Goal: Task Accomplishment & Management: Use online tool/utility

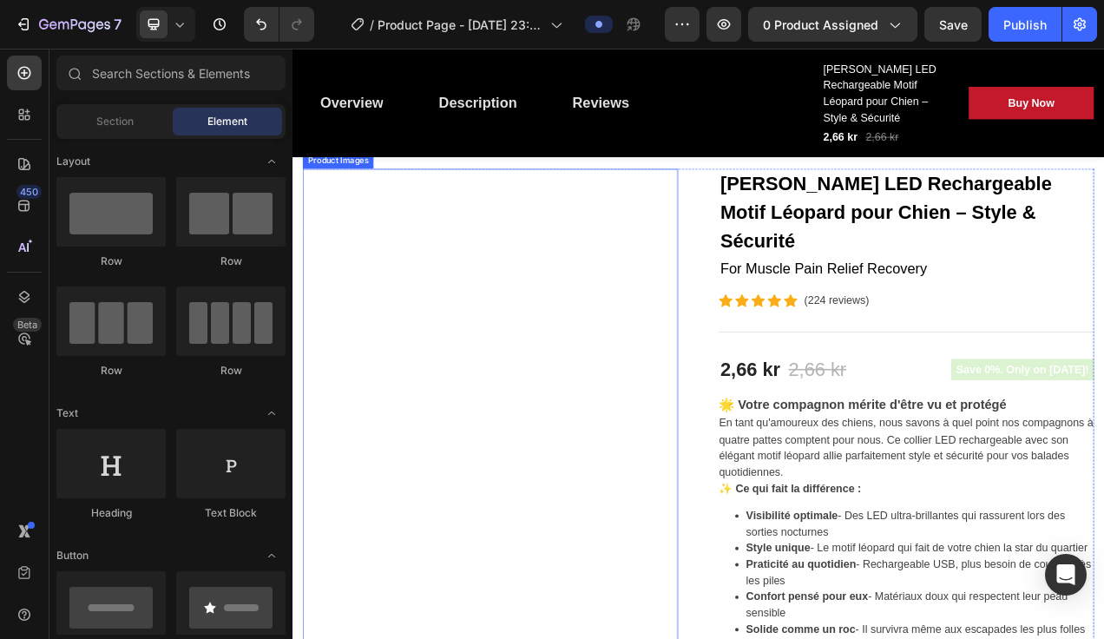
scroll to position [174, 0]
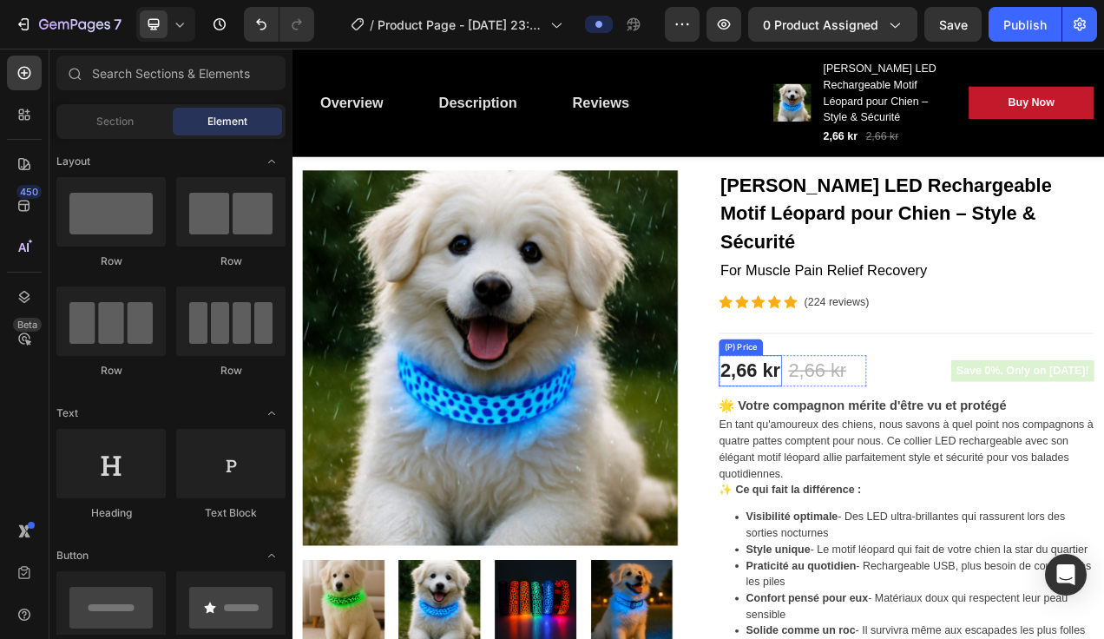
click at [902, 442] on div "2,66 kr" at bounding box center [879, 462] width 81 height 40
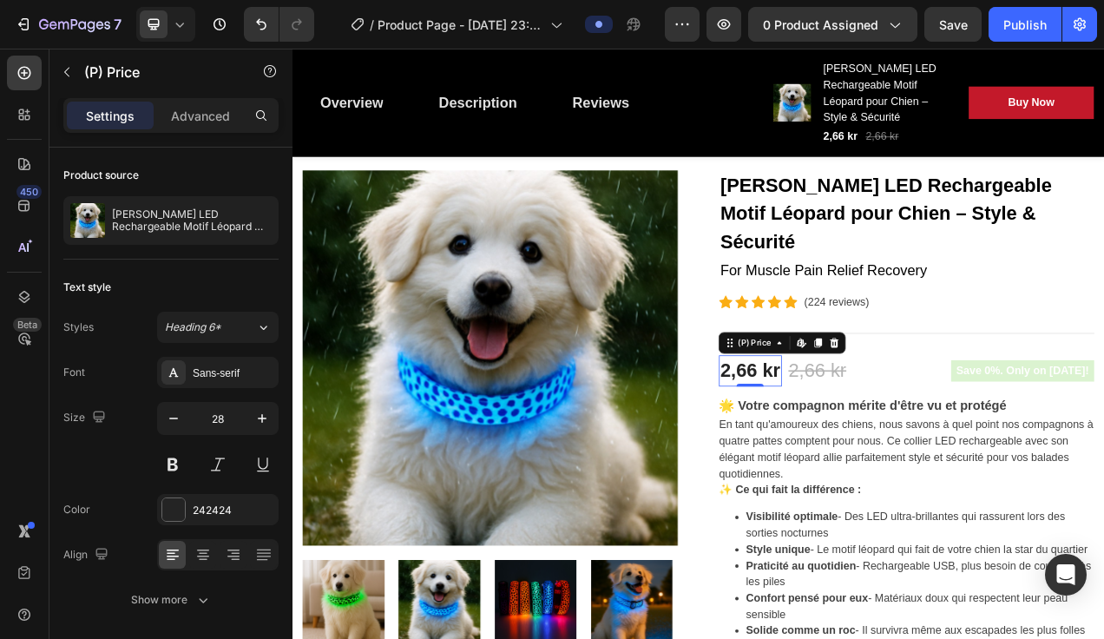
click at [886, 442] on div "2,66 kr" at bounding box center [879, 462] width 81 height 40
click at [881, 442] on div "2,66 kr" at bounding box center [879, 462] width 81 height 40
click at [928, 442] on div "2,66 kr" at bounding box center [966, 462] width 78 height 40
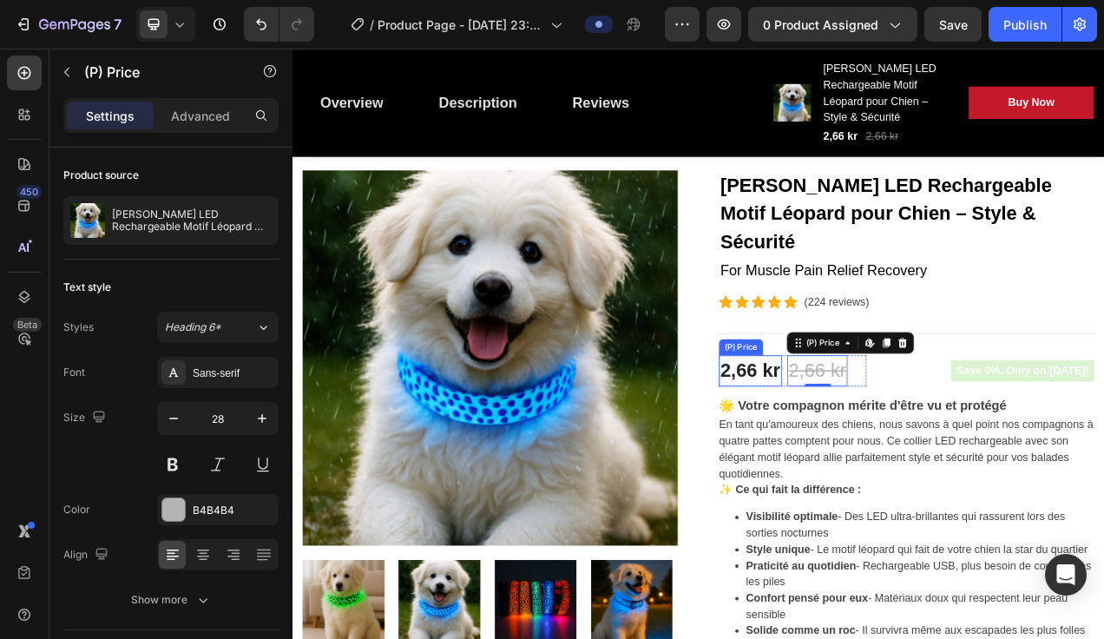
click at [874, 442] on div "2,66 kr" at bounding box center [879, 462] width 81 height 40
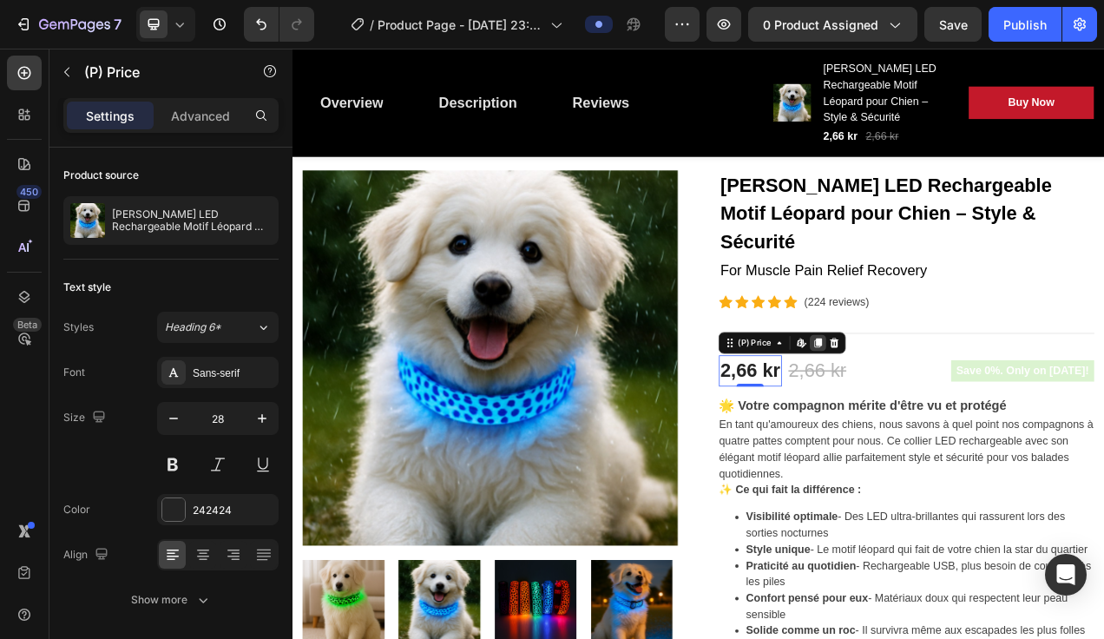
click at [960, 418] on icon at bounding box center [967, 425] width 14 height 14
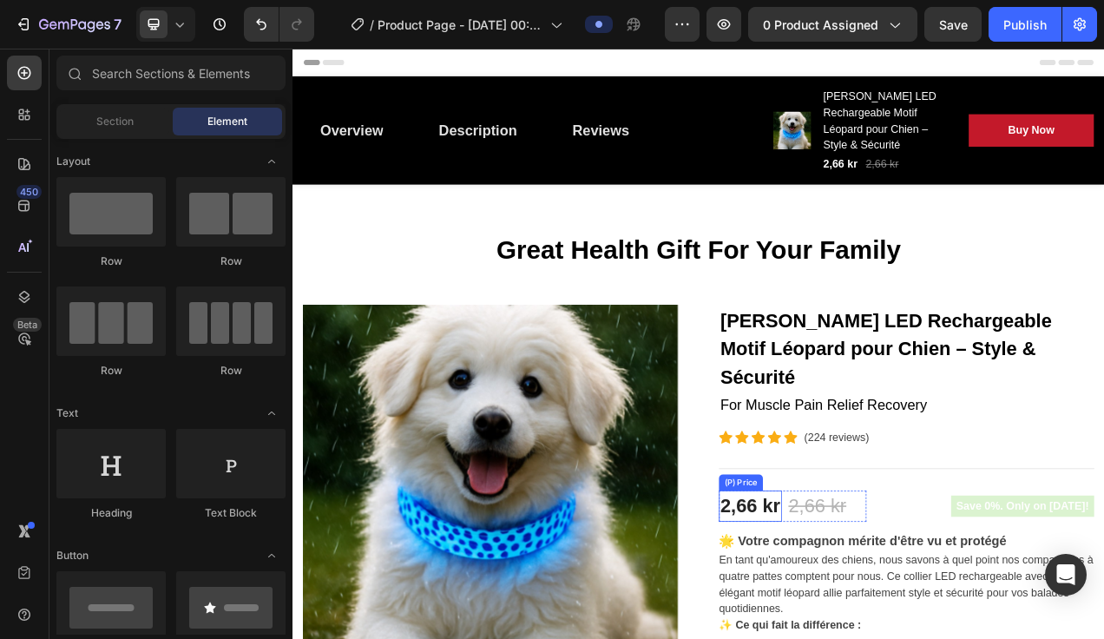
click at [871, 615] on div "2,66 kr" at bounding box center [879, 635] width 81 height 40
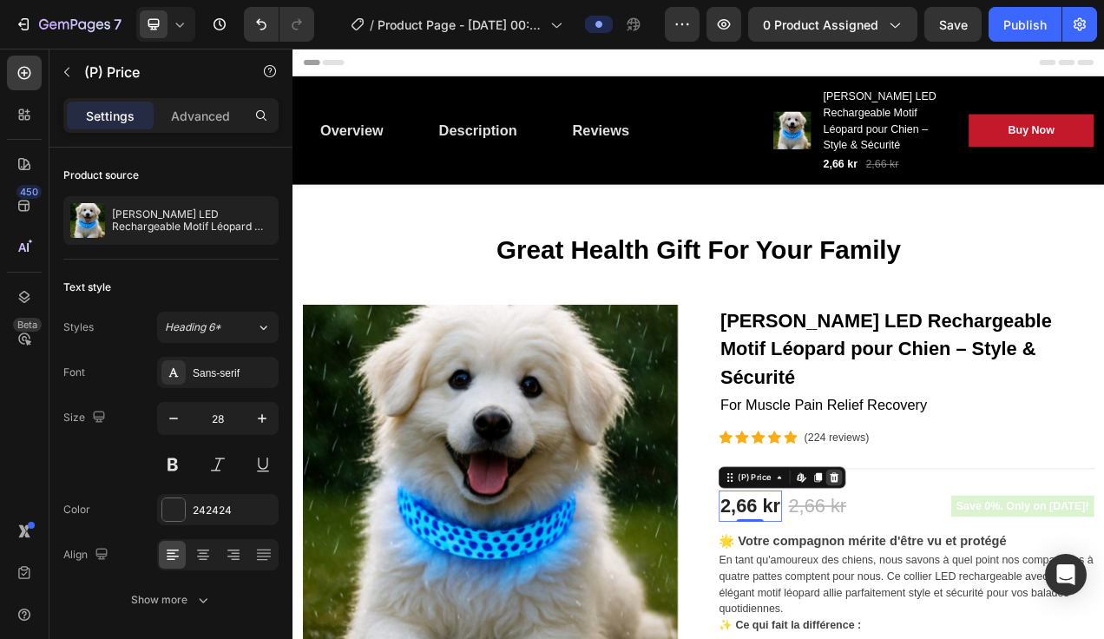
click at [982, 593] on icon at bounding box center [987, 599] width 11 height 12
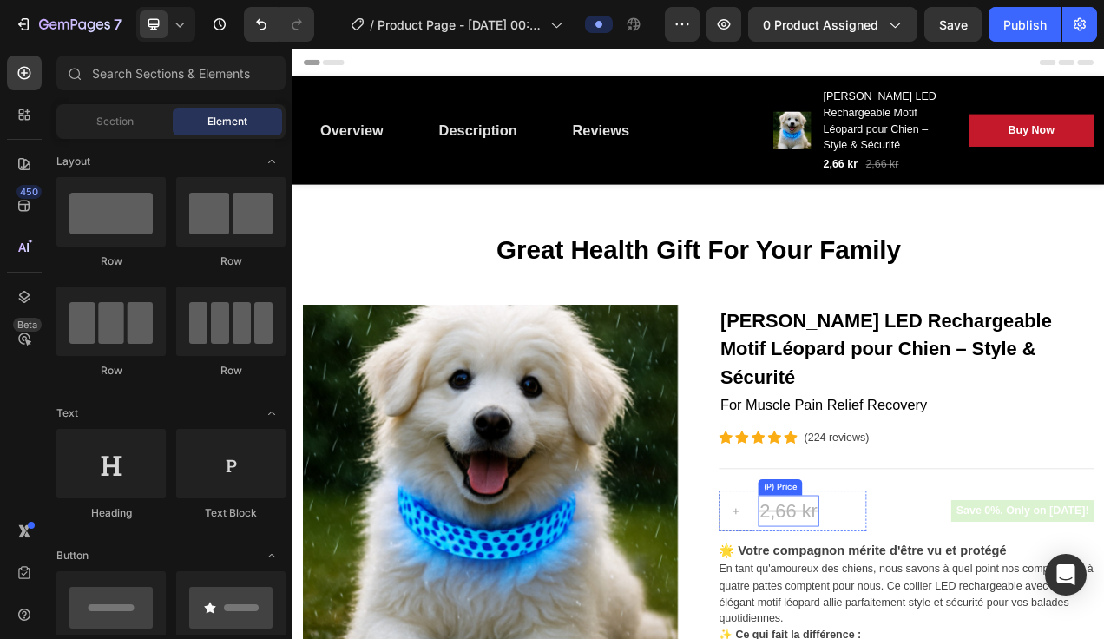
click at [900, 621] on div "2,66 kr" at bounding box center [928, 641] width 78 height 40
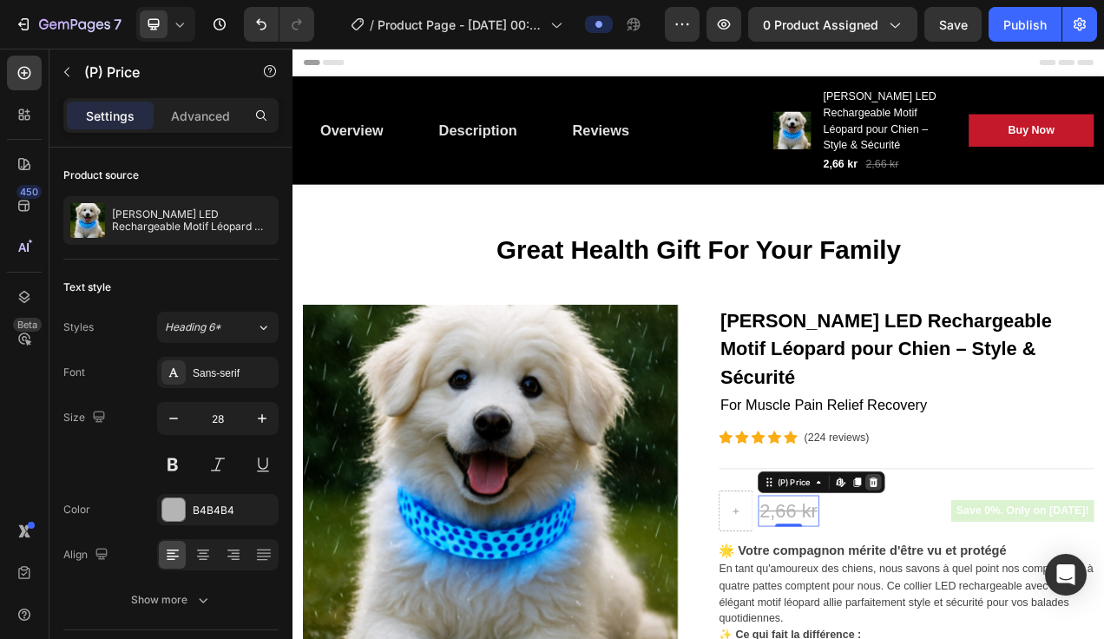
click at [1027, 594] on div at bounding box center [1037, 604] width 21 height 21
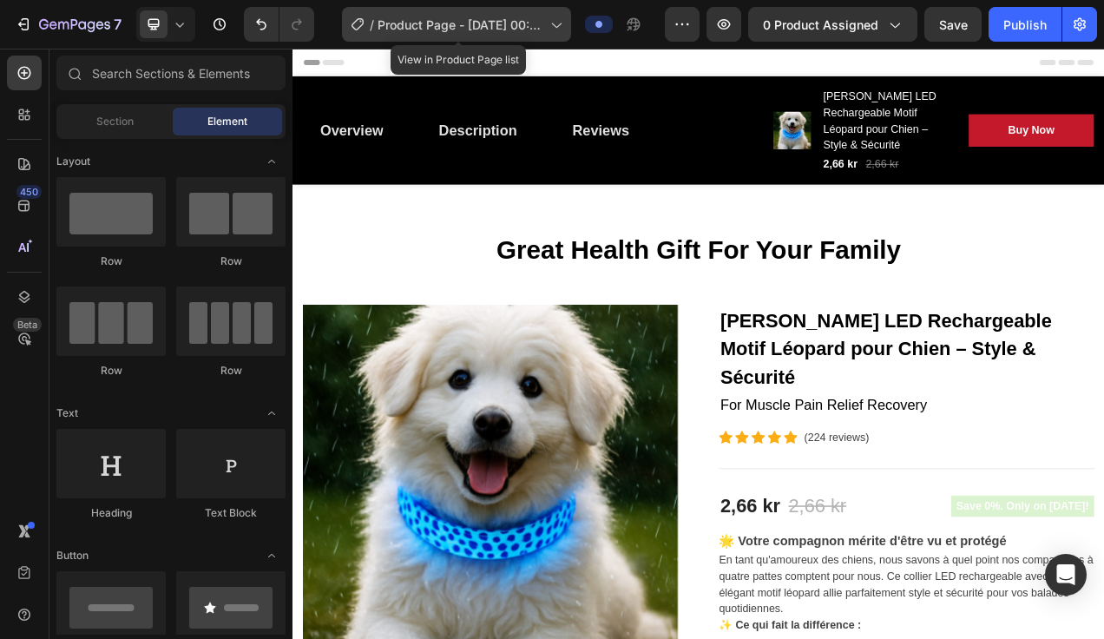
click at [437, 17] on span "Product Page - [DATE] 00:02:37" at bounding box center [460, 25] width 166 height 18
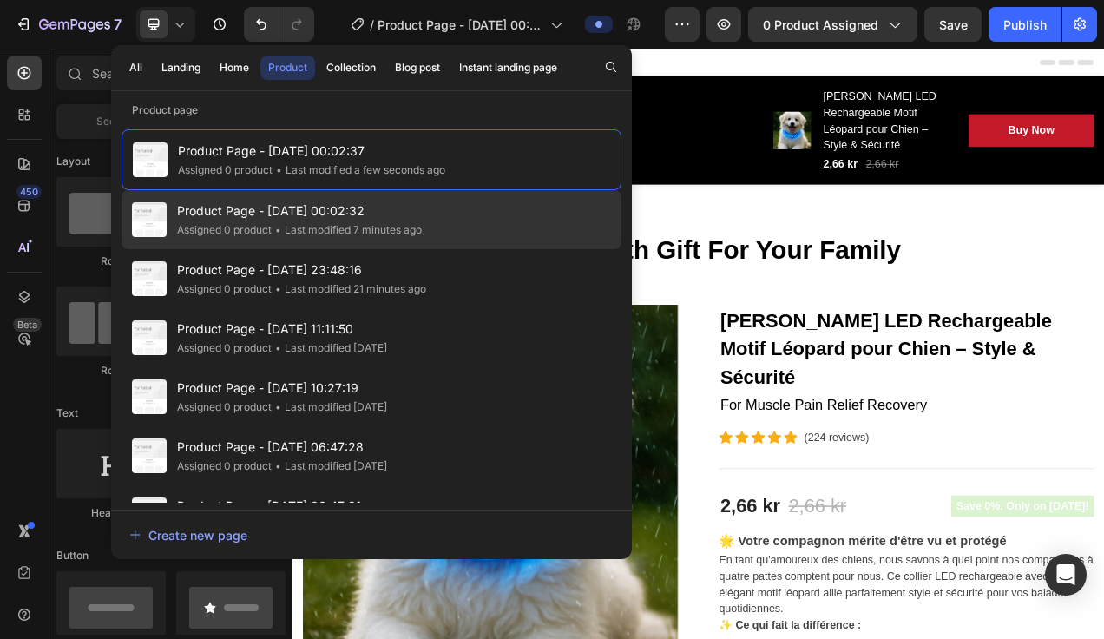
click at [298, 228] on div "• Last modified 7 minutes ago" at bounding box center [347, 229] width 150 height 17
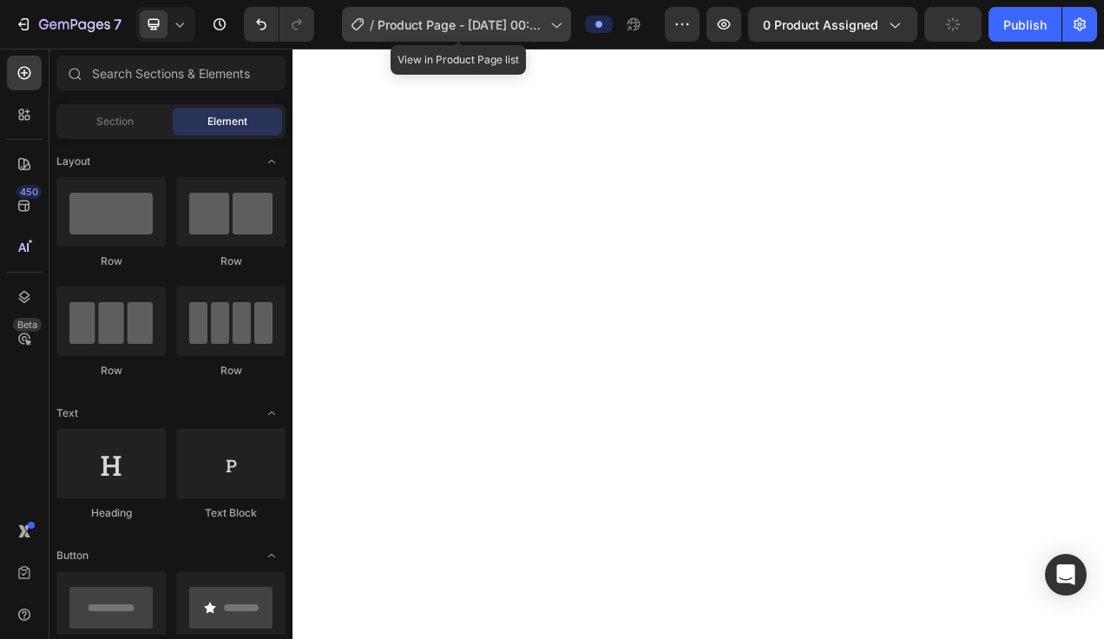
click at [410, 17] on span "Product Page - Aug 26, 00:09:23" at bounding box center [460, 25] width 166 height 18
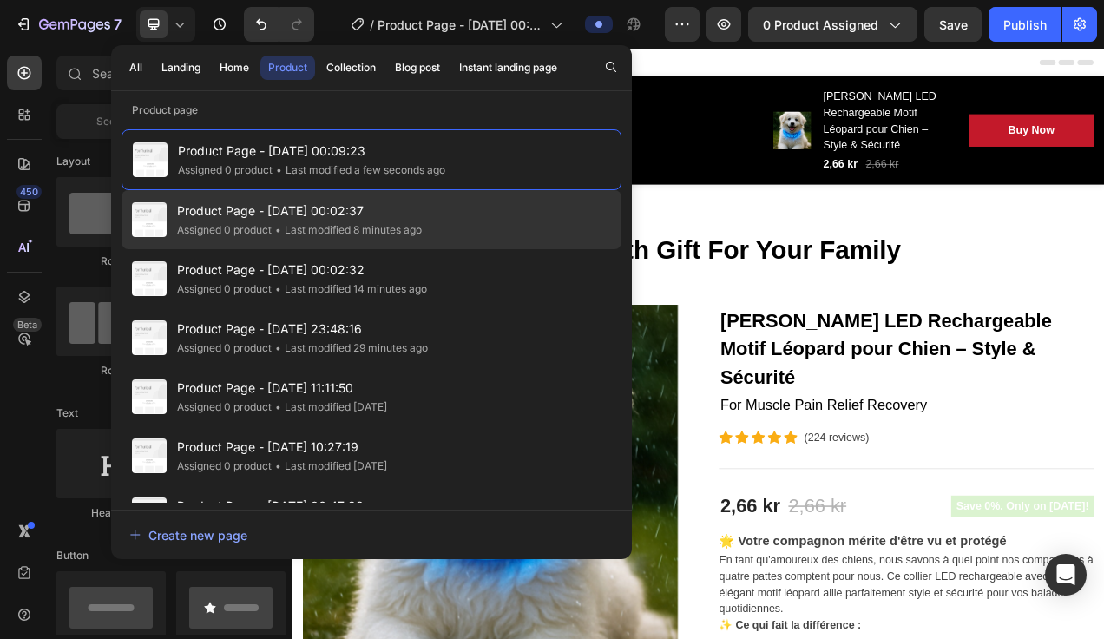
click at [307, 219] on span "Product Page - [DATE] 00:02:37" at bounding box center [299, 210] width 245 height 21
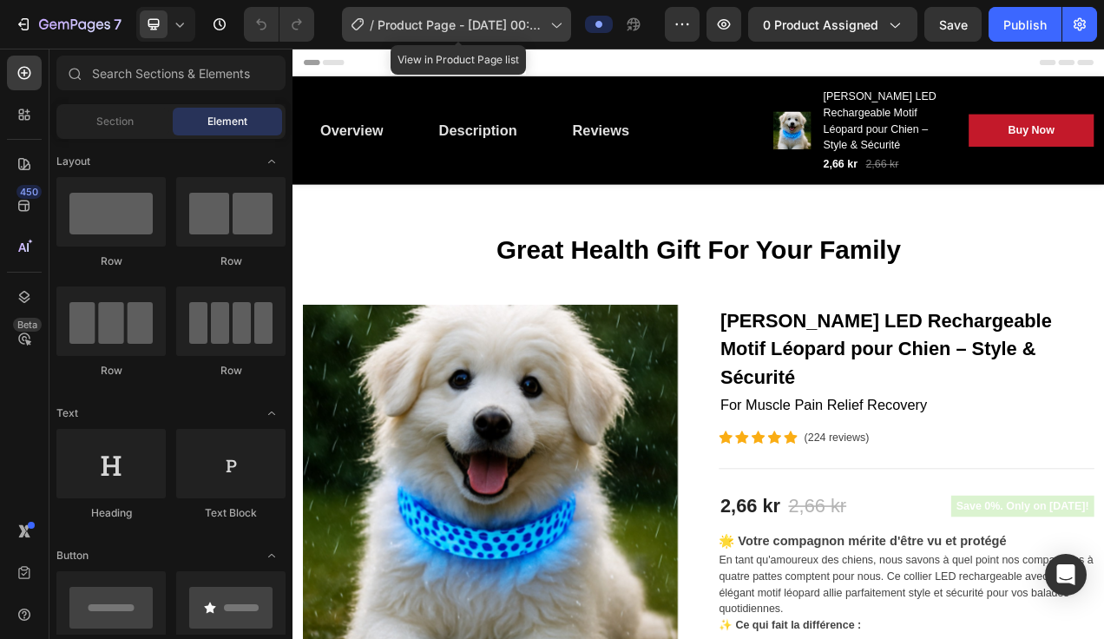
click at [434, 34] on div "/ Product Page - [DATE] 00:02:37" at bounding box center [456, 24] width 229 height 35
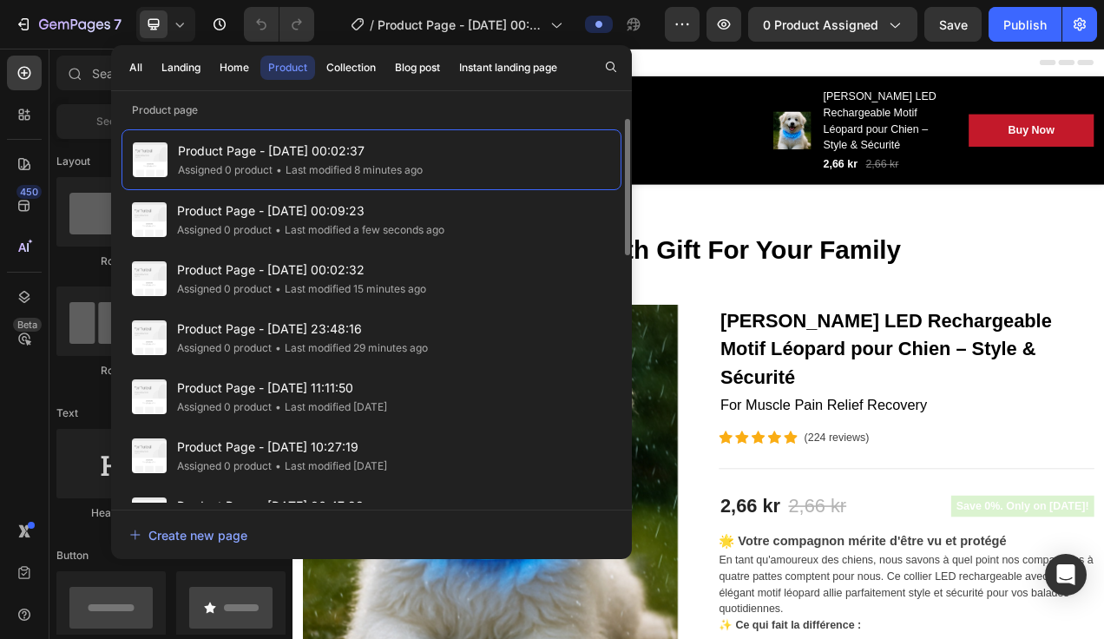
click at [295, 355] on div "• Last modified 29 minutes ago" at bounding box center [350, 347] width 156 height 17
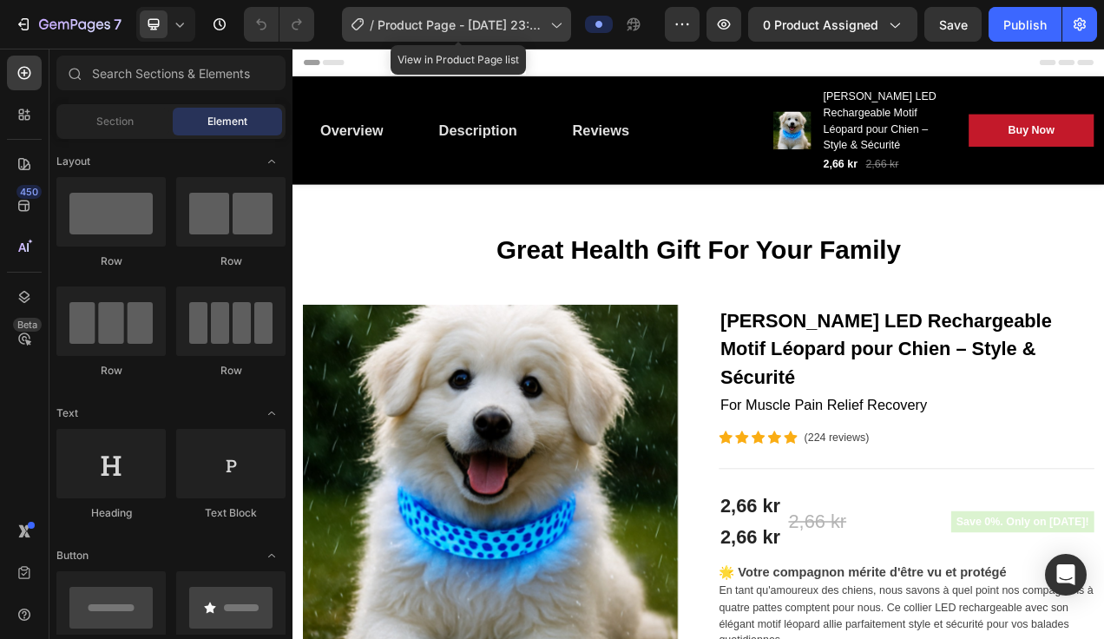
click at [441, 10] on div "/ Product Page - Aug 25, 23:48:16" at bounding box center [456, 24] width 229 height 35
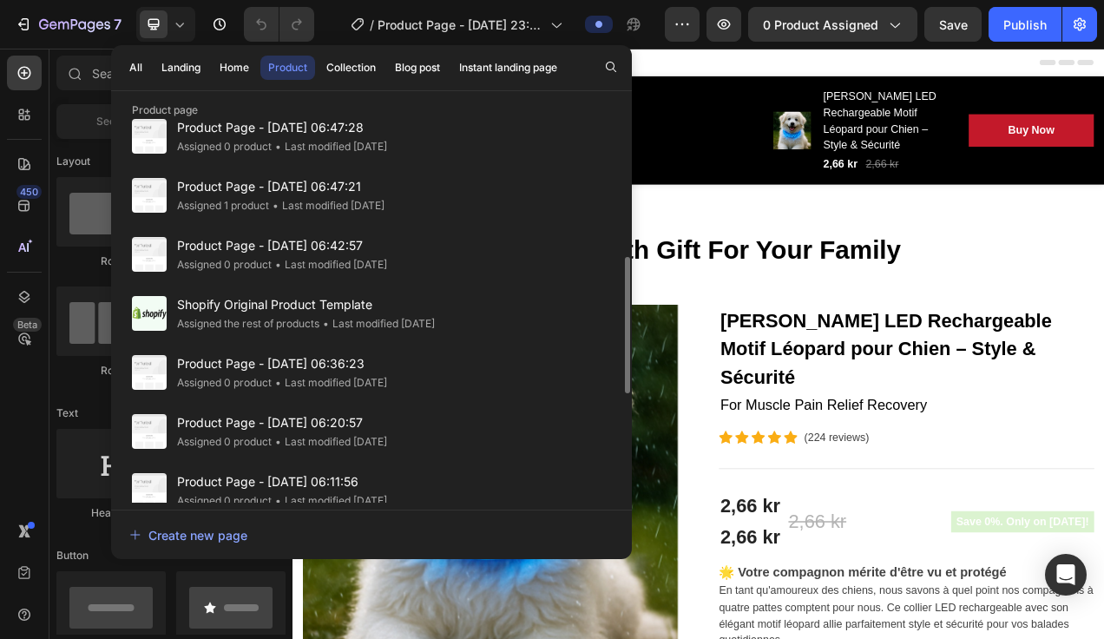
scroll to position [380, 0]
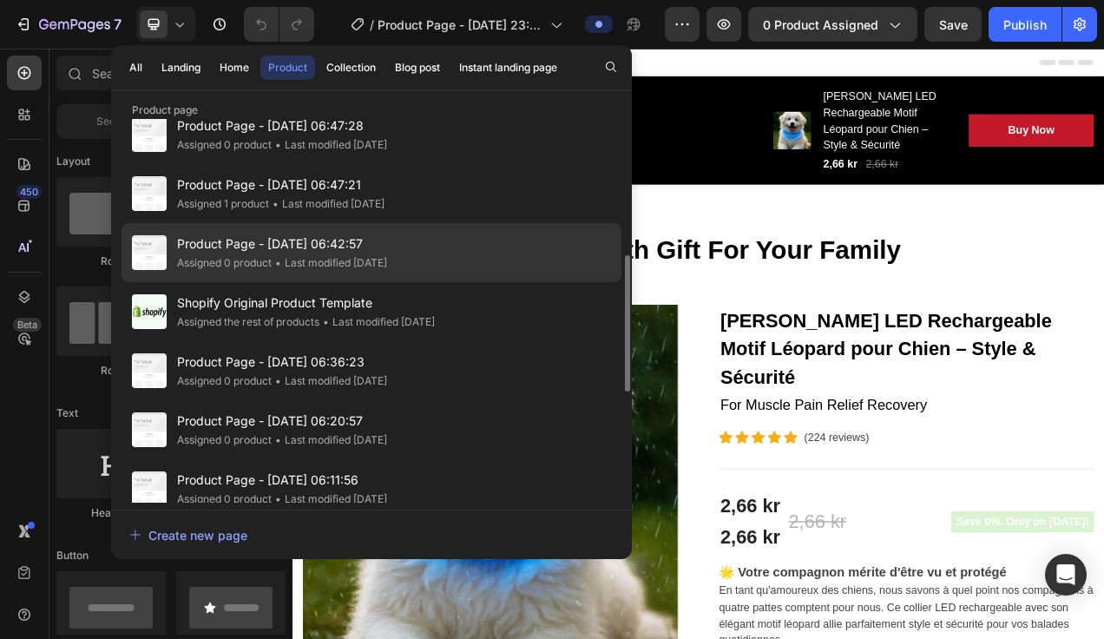
click at [299, 261] on div "• Last modified 3 days ago" at bounding box center [329, 262] width 115 height 17
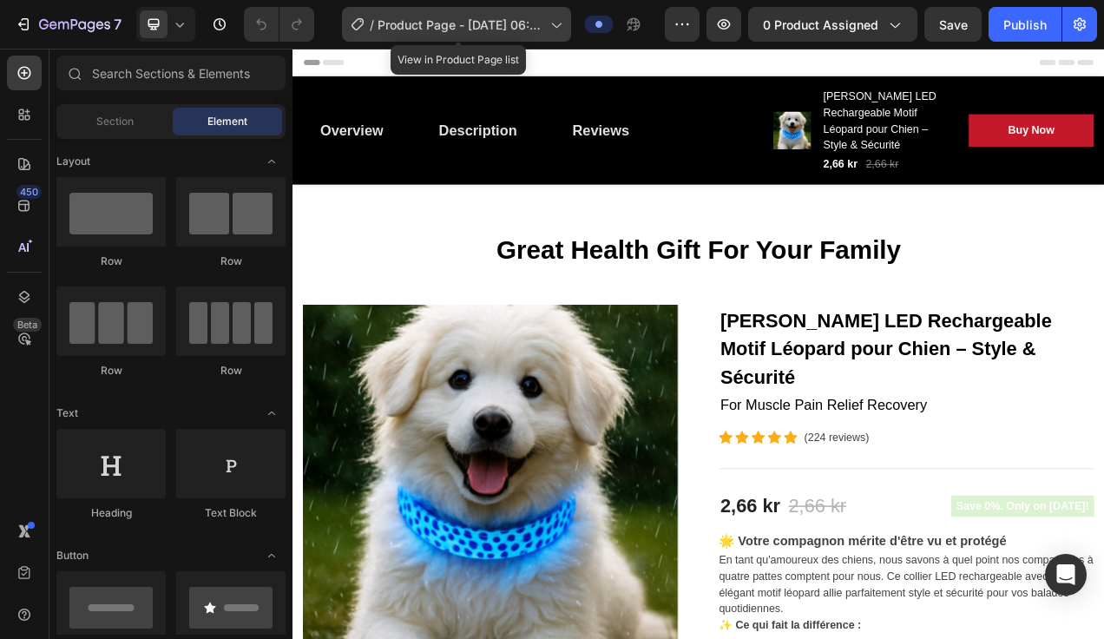
click at [448, 26] on span "Product Page - [DATE] 06:42:57" at bounding box center [460, 25] width 166 height 18
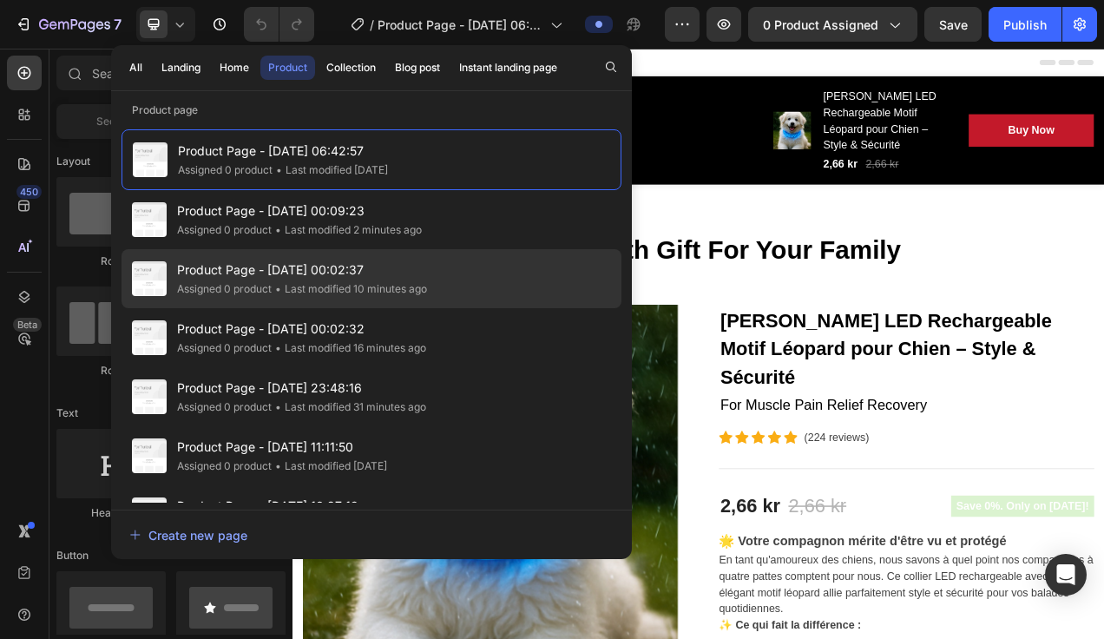
click at [323, 280] on div "• Last modified 10 minutes ago" at bounding box center [349, 288] width 155 height 17
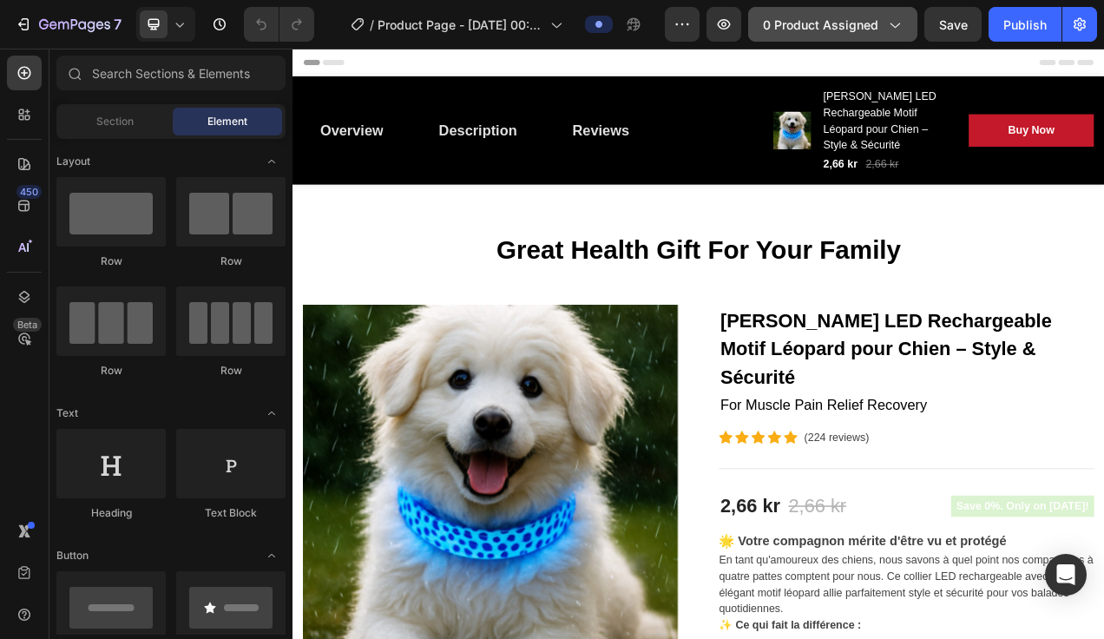
click at [794, 22] on span "0 product assigned" at bounding box center [820, 25] width 115 height 18
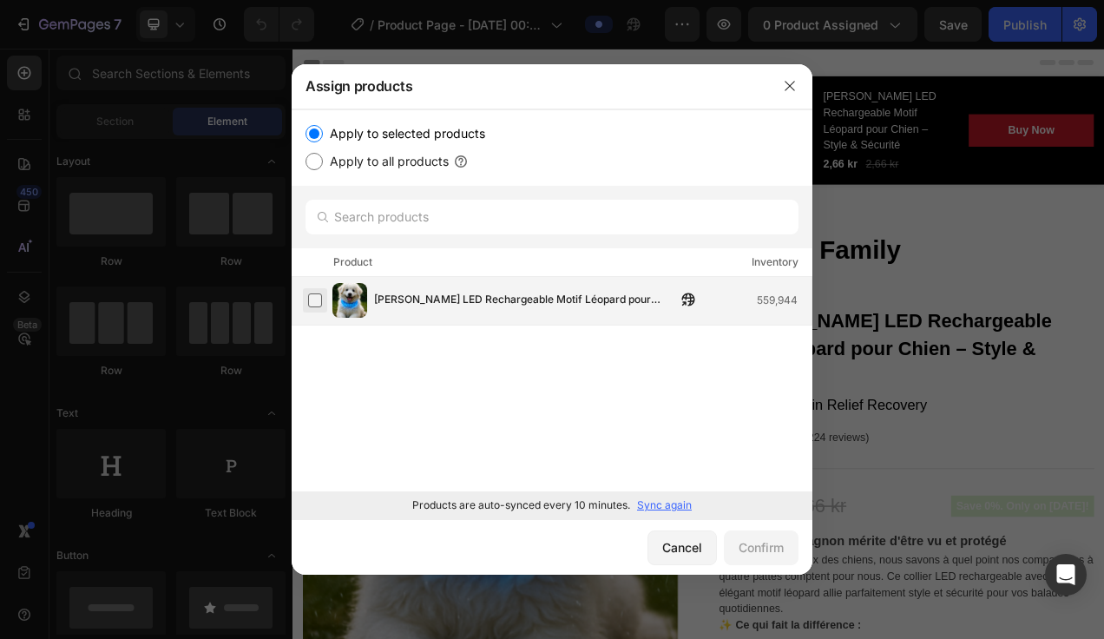
click at [316, 300] on label at bounding box center [315, 300] width 14 height 14
click at [740, 550] on div "Confirm" at bounding box center [760, 547] width 45 height 18
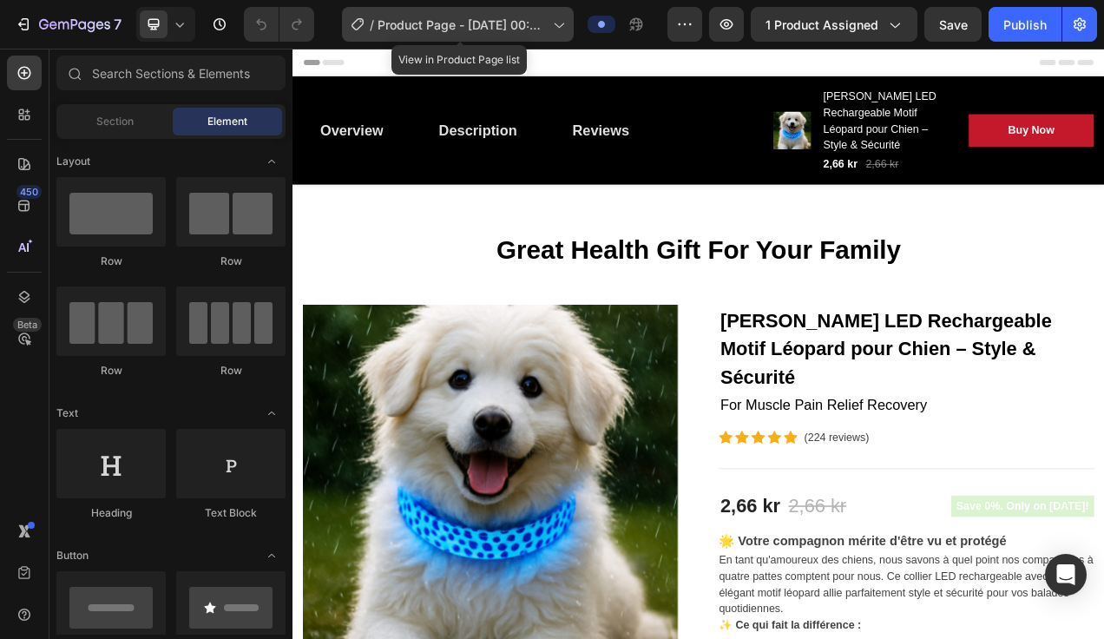
click at [430, 28] on span "Product Page - [DATE] 00:02:37" at bounding box center [461, 25] width 168 height 18
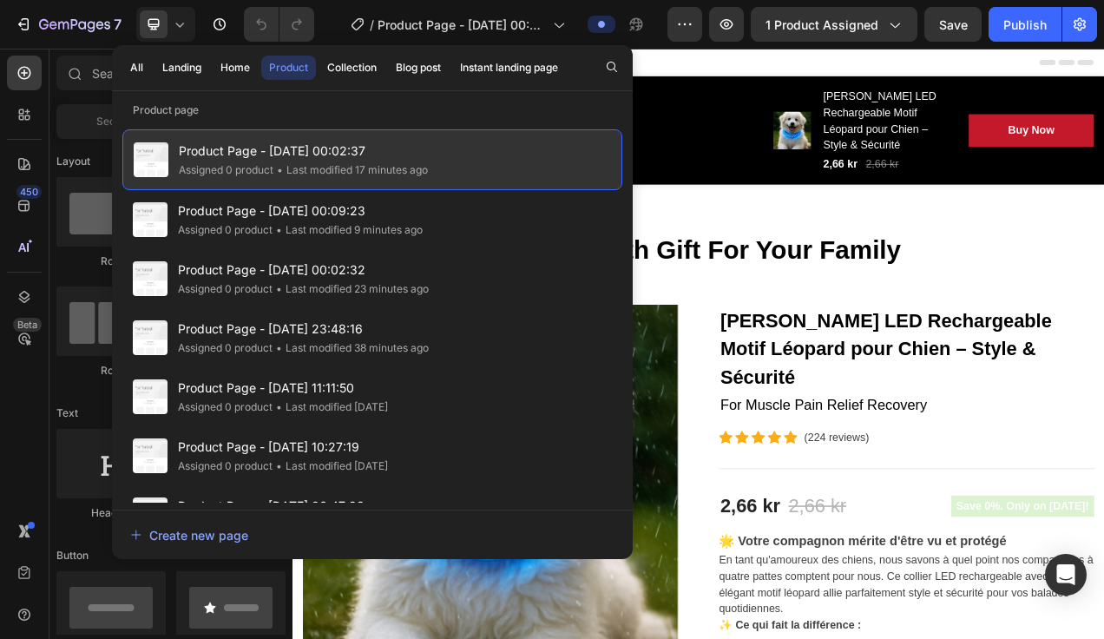
click at [349, 161] on div "• Last modified 17 minutes ago" at bounding box center [350, 169] width 154 height 17
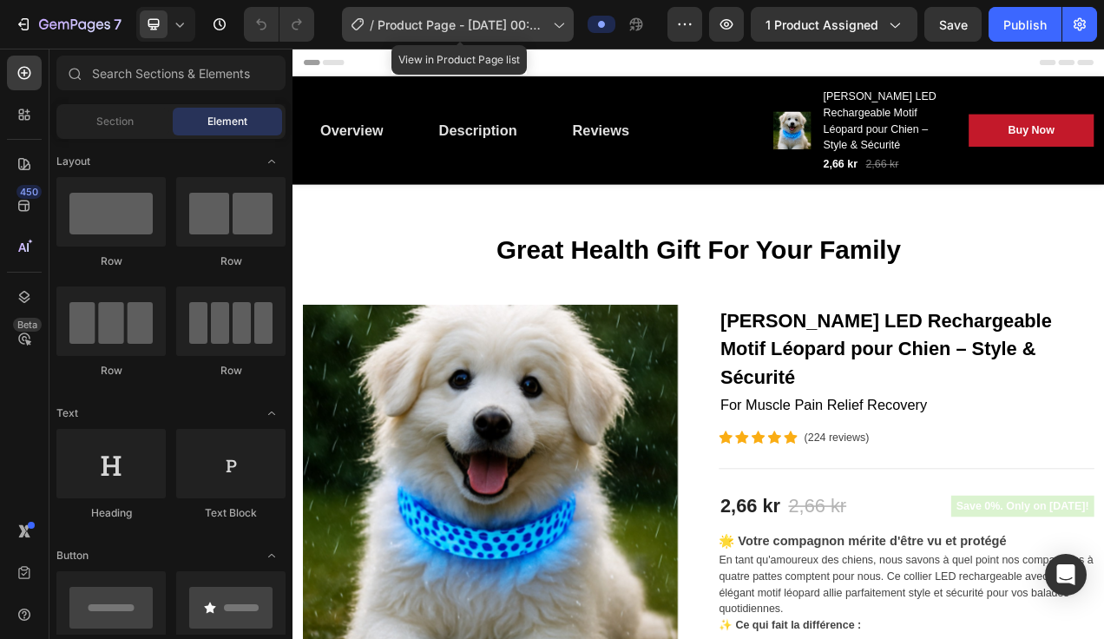
click at [425, 21] on span "Product Page - [DATE] 00:02:37" at bounding box center [461, 25] width 168 height 18
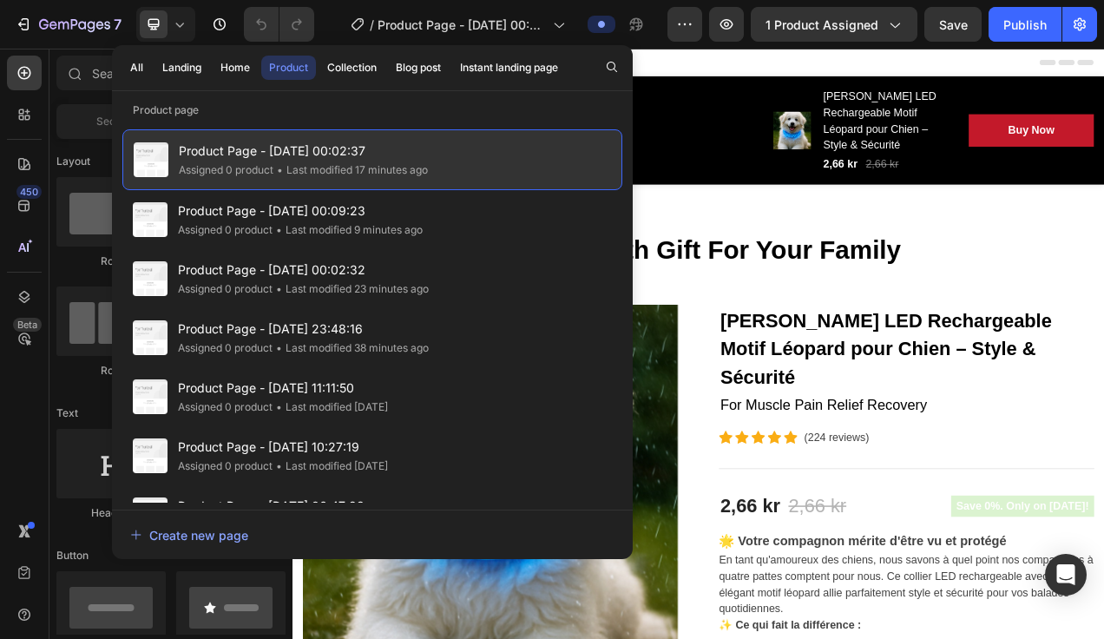
click at [343, 142] on span "Product Page - [DATE] 00:02:37" at bounding box center [303, 151] width 249 height 21
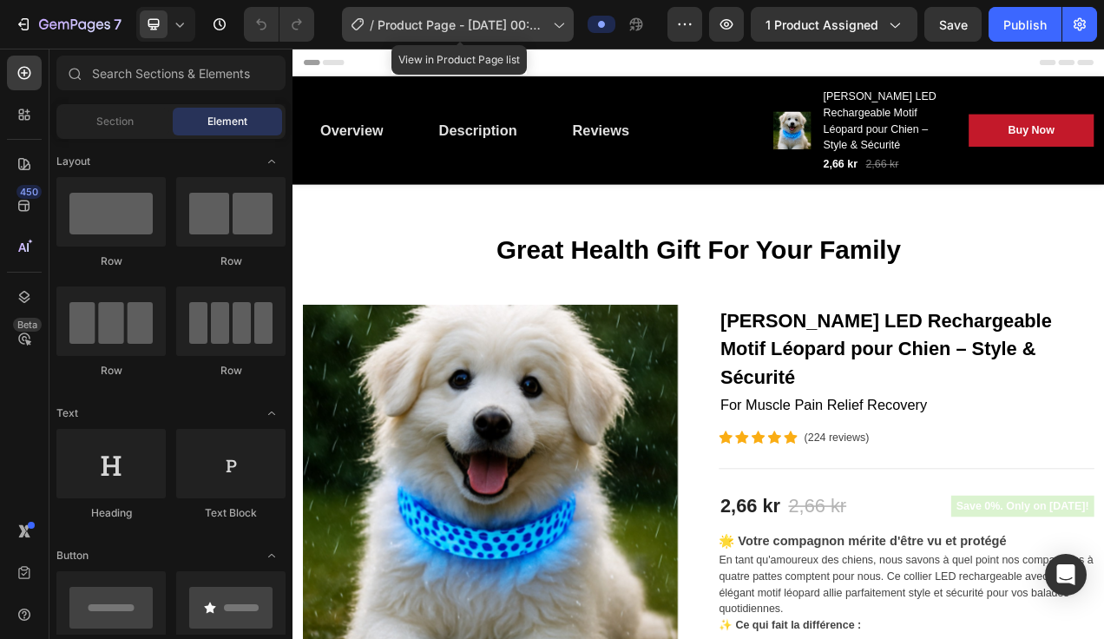
click at [446, 14] on div "/ Product Page - [DATE] 00:02:37" at bounding box center [458, 24] width 232 height 35
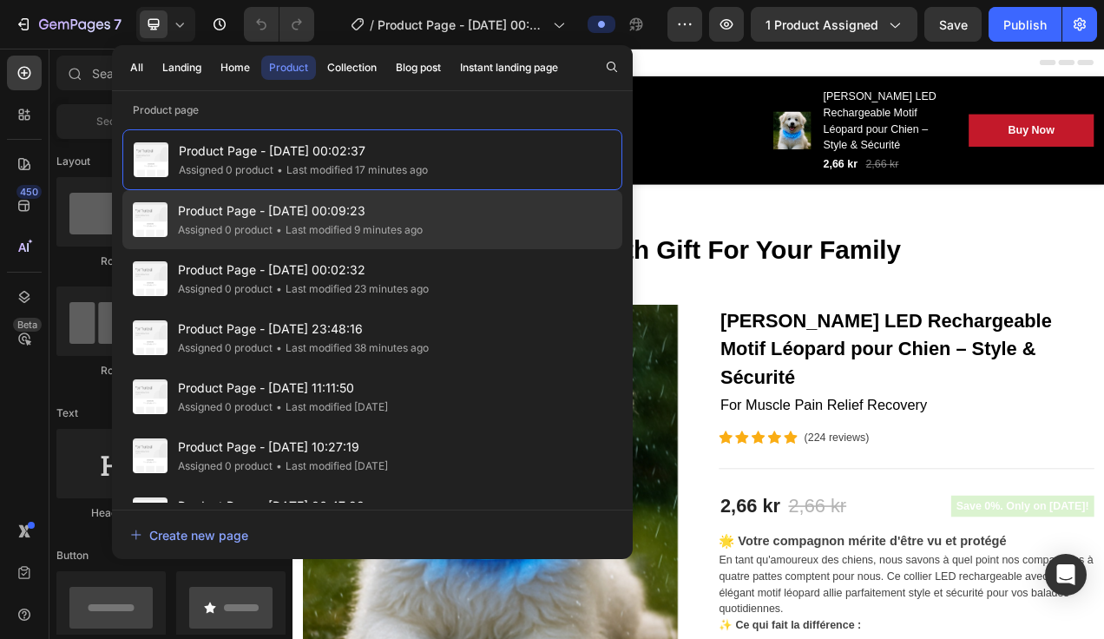
click at [348, 203] on span "Product Page - [DATE] 00:09:23" at bounding box center [300, 210] width 245 height 21
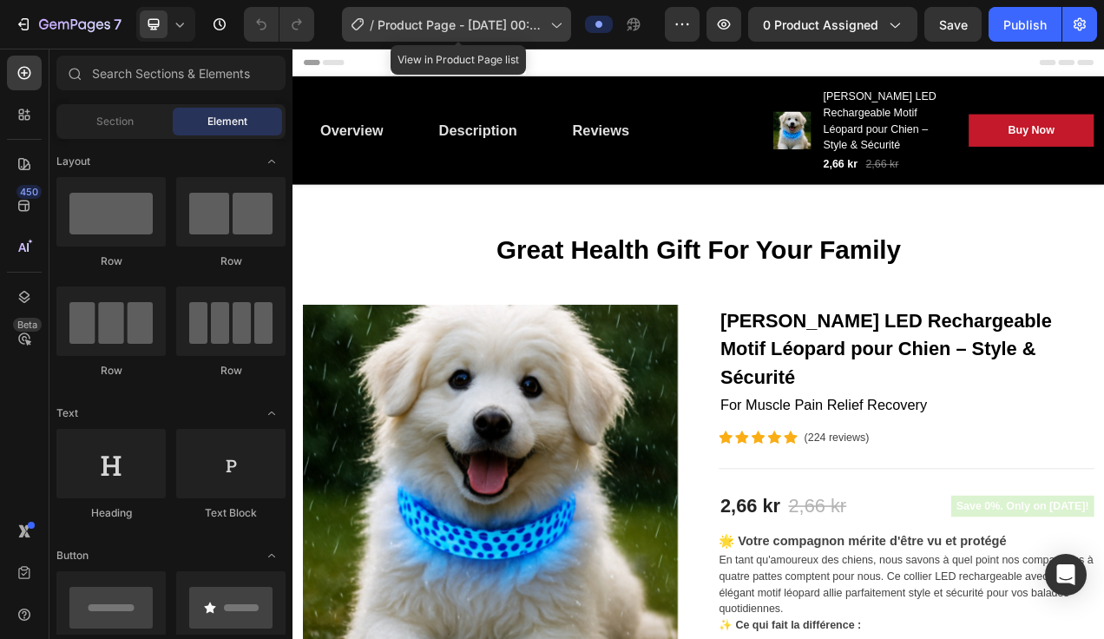
click at [474, 13] on div "/ Product Page - Aug 26, 00:09:23" at bounding box center [456, 24] width 229 height 35
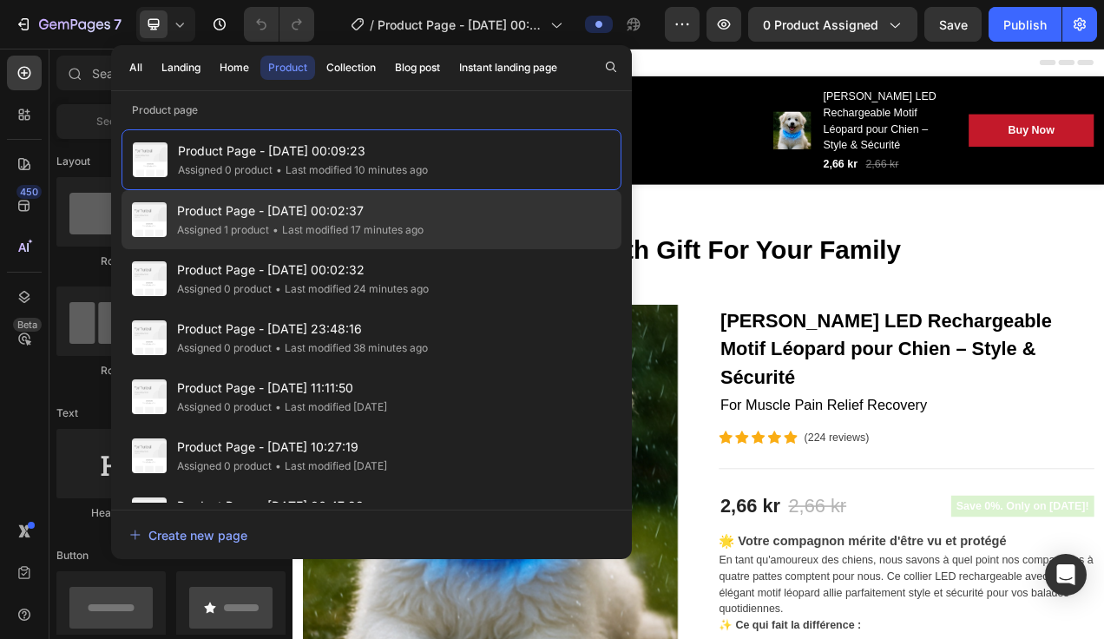
click at [359, 211] on span "Product Page - [DATE] 00:02:37" at bounding box center [300, 210] width 246 height 21
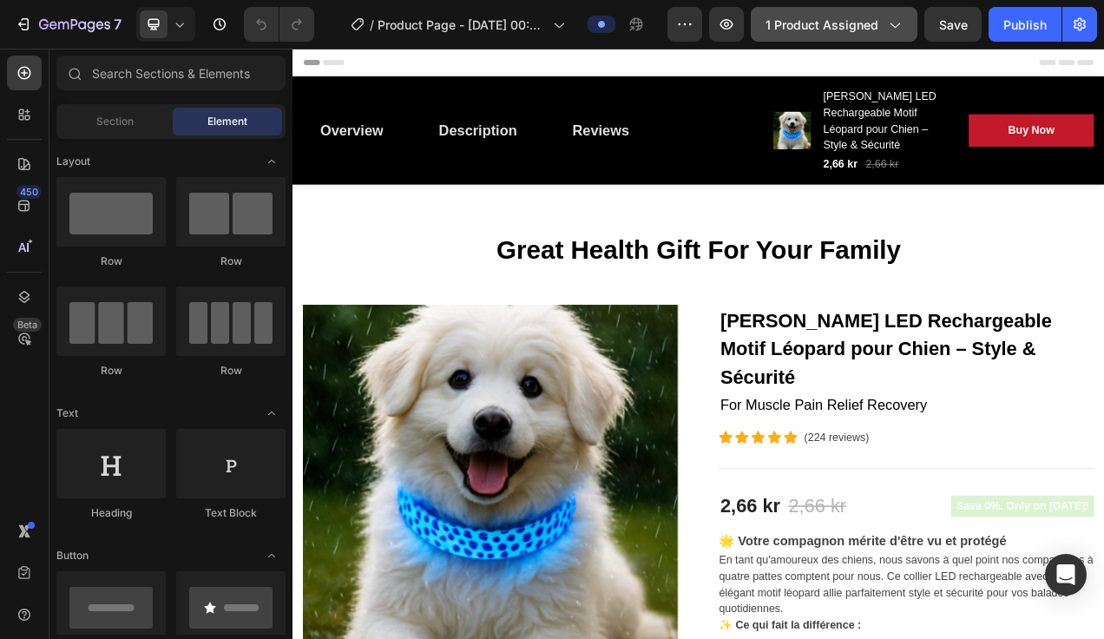
click at [835, 23] on span "1 product assigned" at bounding box center [821, 25] width 113 height 18
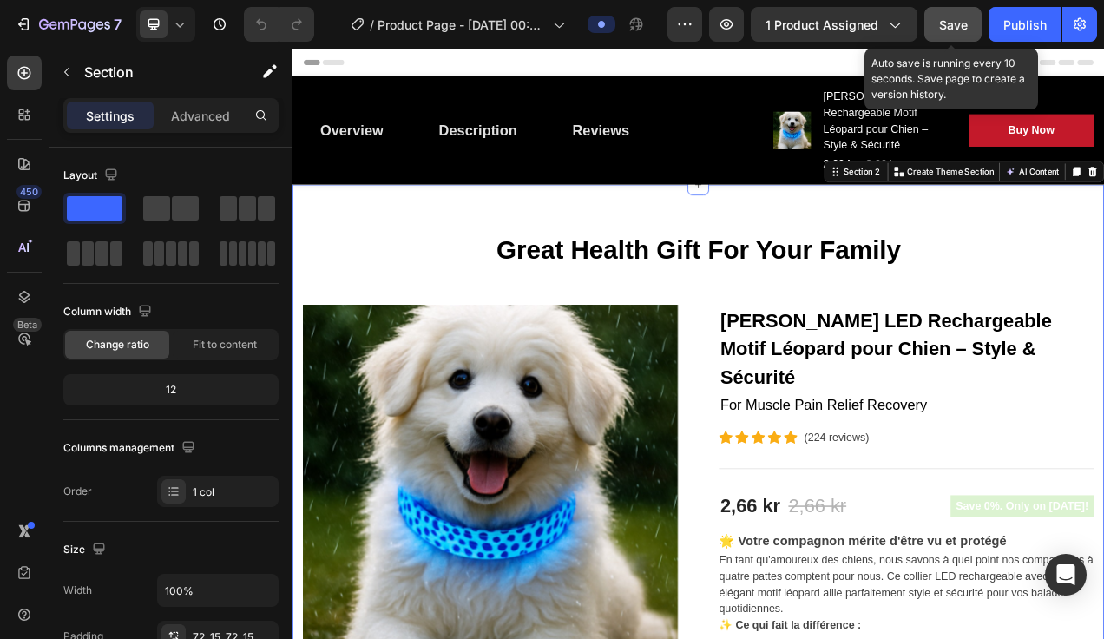
click at [943, 29] on span "Save" at bounding box center [953, 24] width 29 height 15
click at [943, 29] on button "button" at bounding box center [952, 24] width 57 height 35
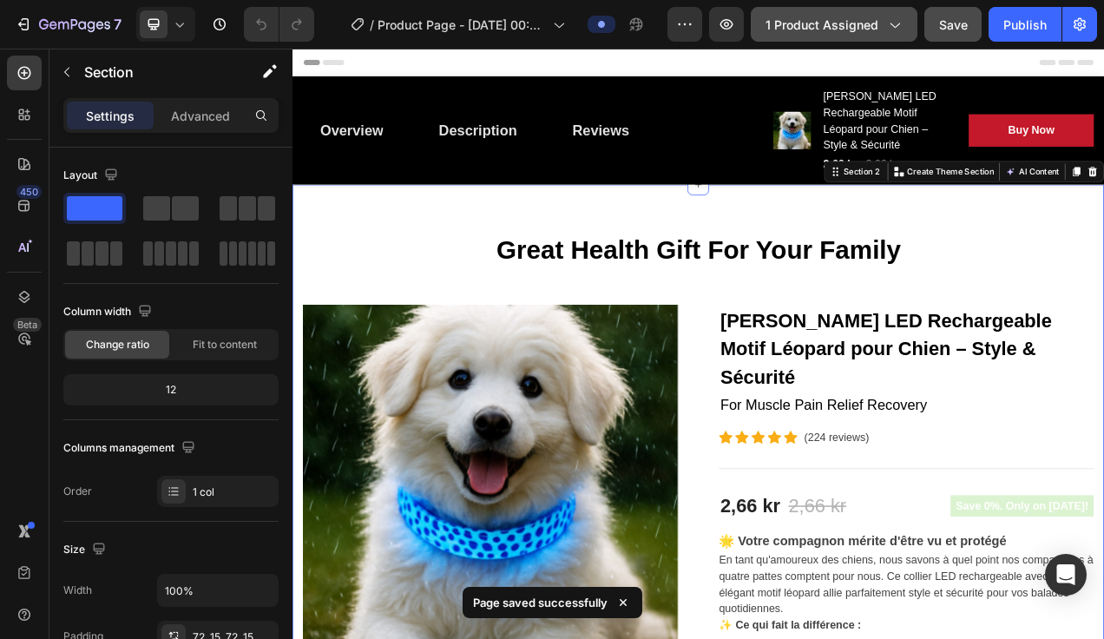
click at [829, 18] on span "1 product assigned" at bounding box center [821, 25] width 113 height 18
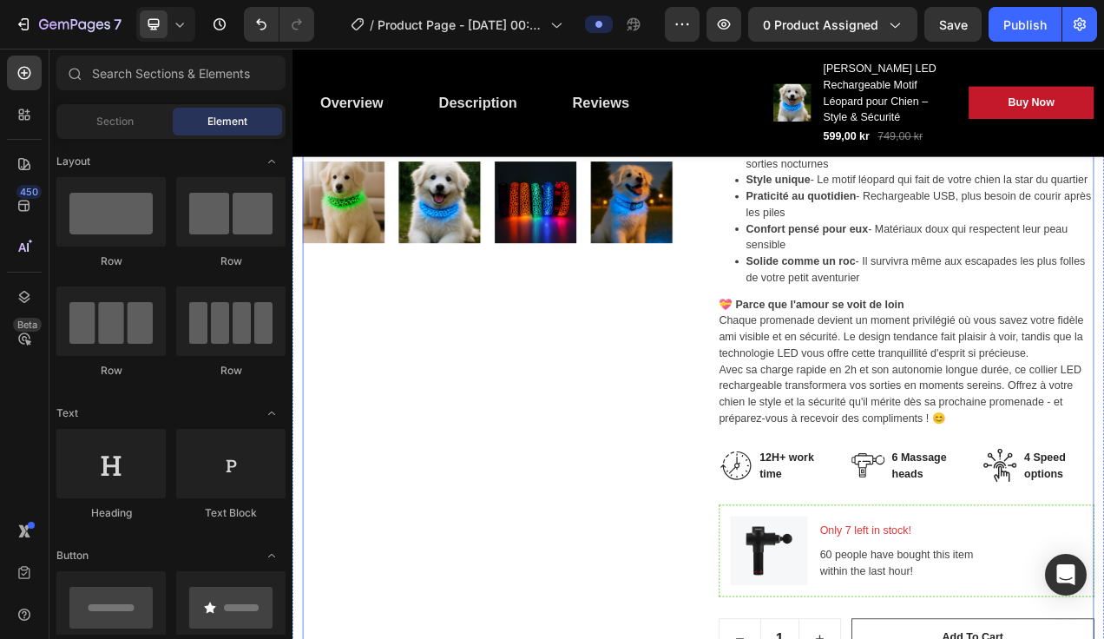
scroll to position [790, 0]
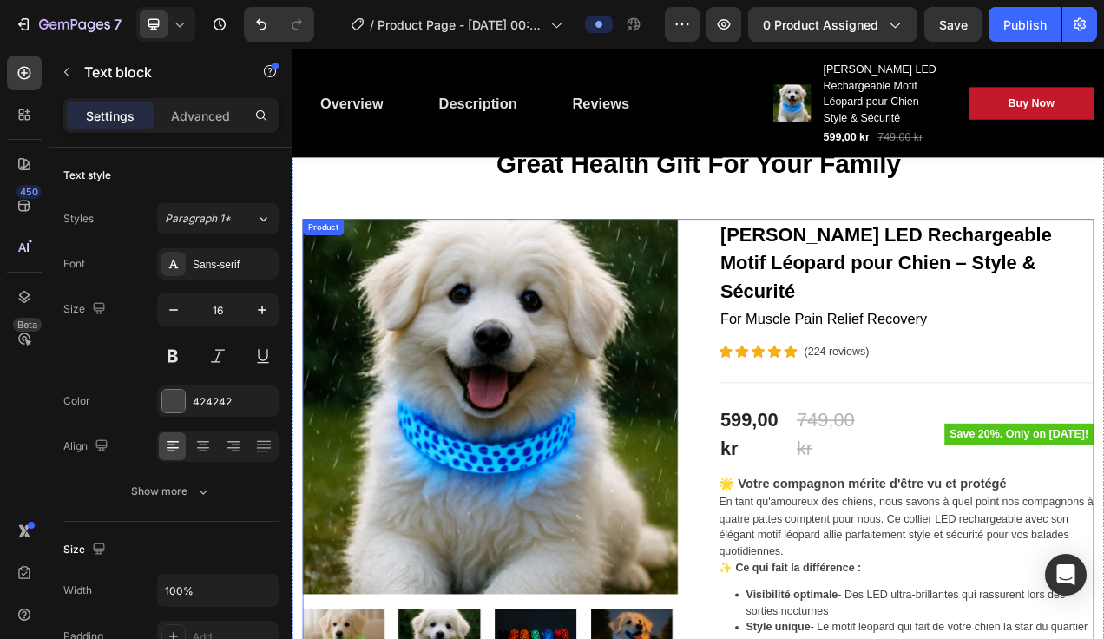
scroll to position [0, 0]
